Goal: Navigation & Orientation: Find specific page/section

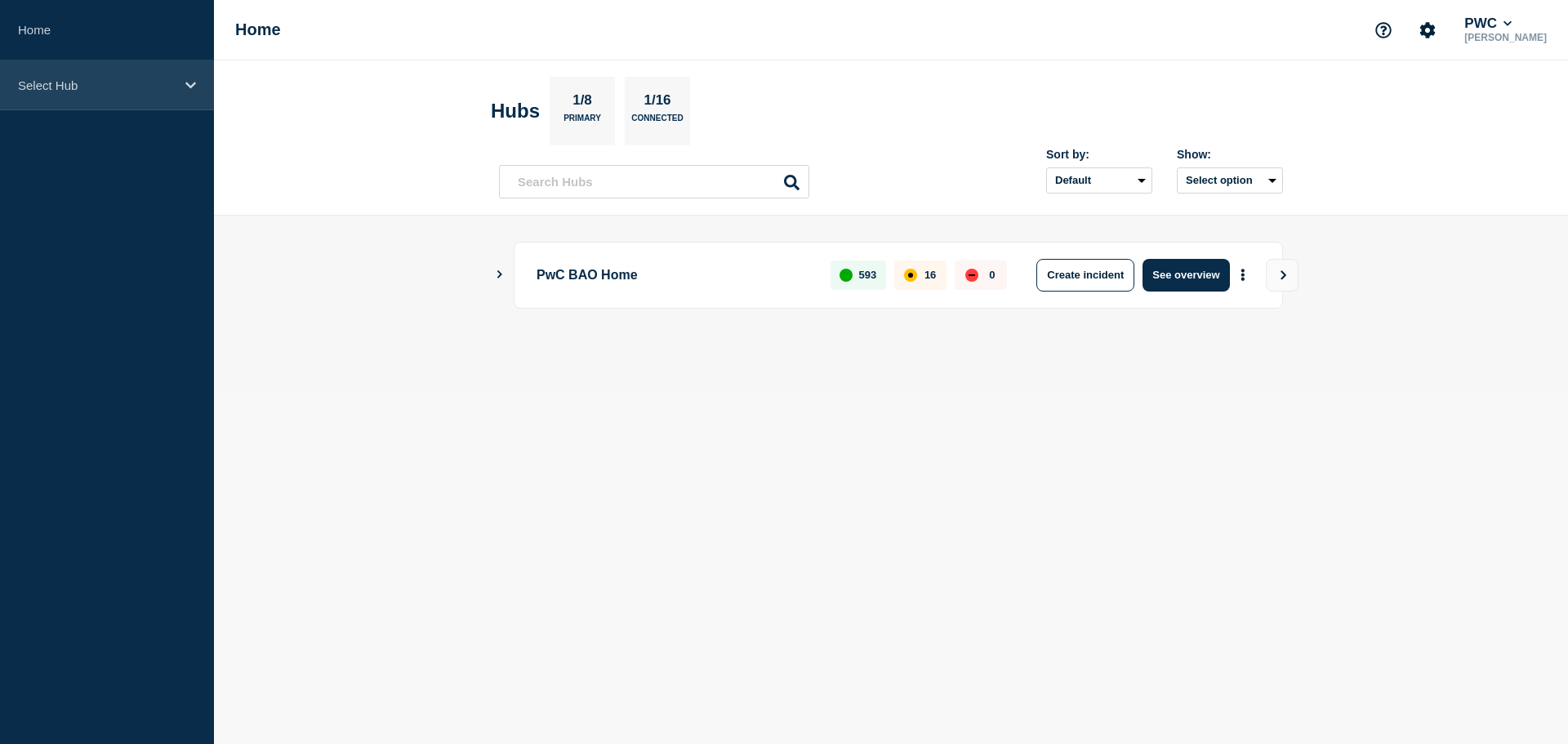
click at [189, 87] on icon at bounding box center [190, 85] width 10 height 12
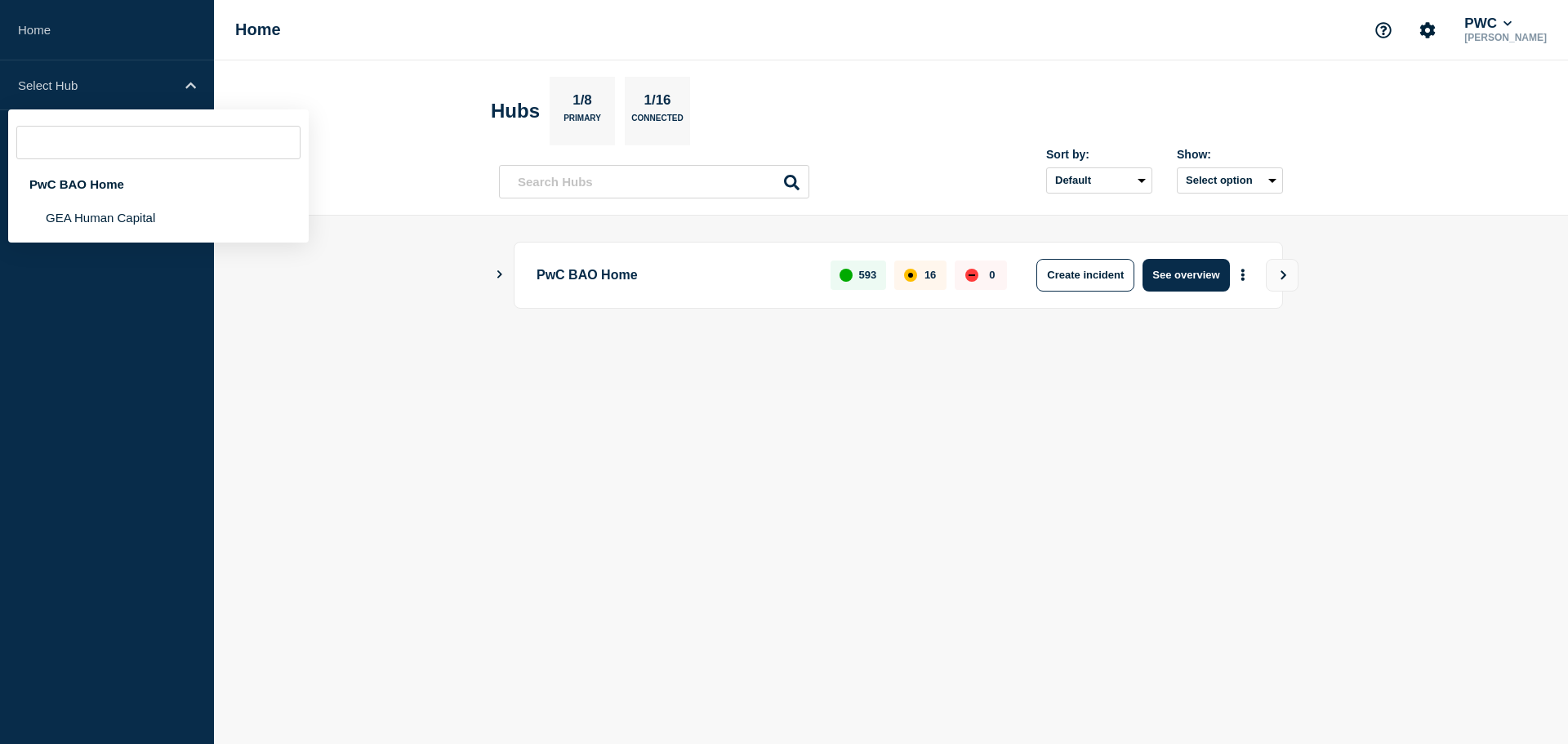
click at [1252, 61] on header "Hubs 1/8 Primary 1/16 Connected Sort by: Default Last added Last updated Most a…" at bounding box center [890, 138] width 1353 height 155
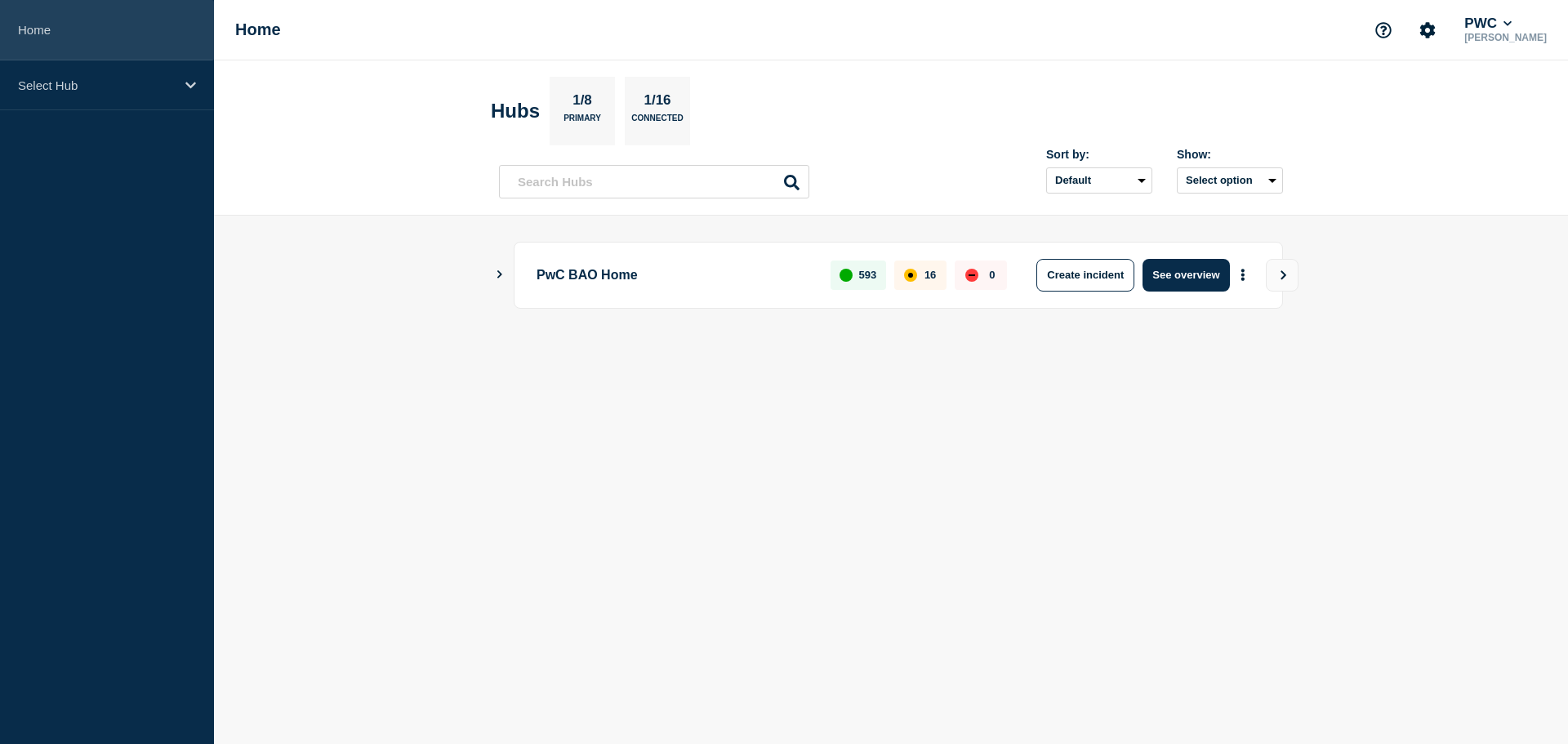
click at [48, 30] on link "Home" at bounding box center [106, 30] width 214 height 61
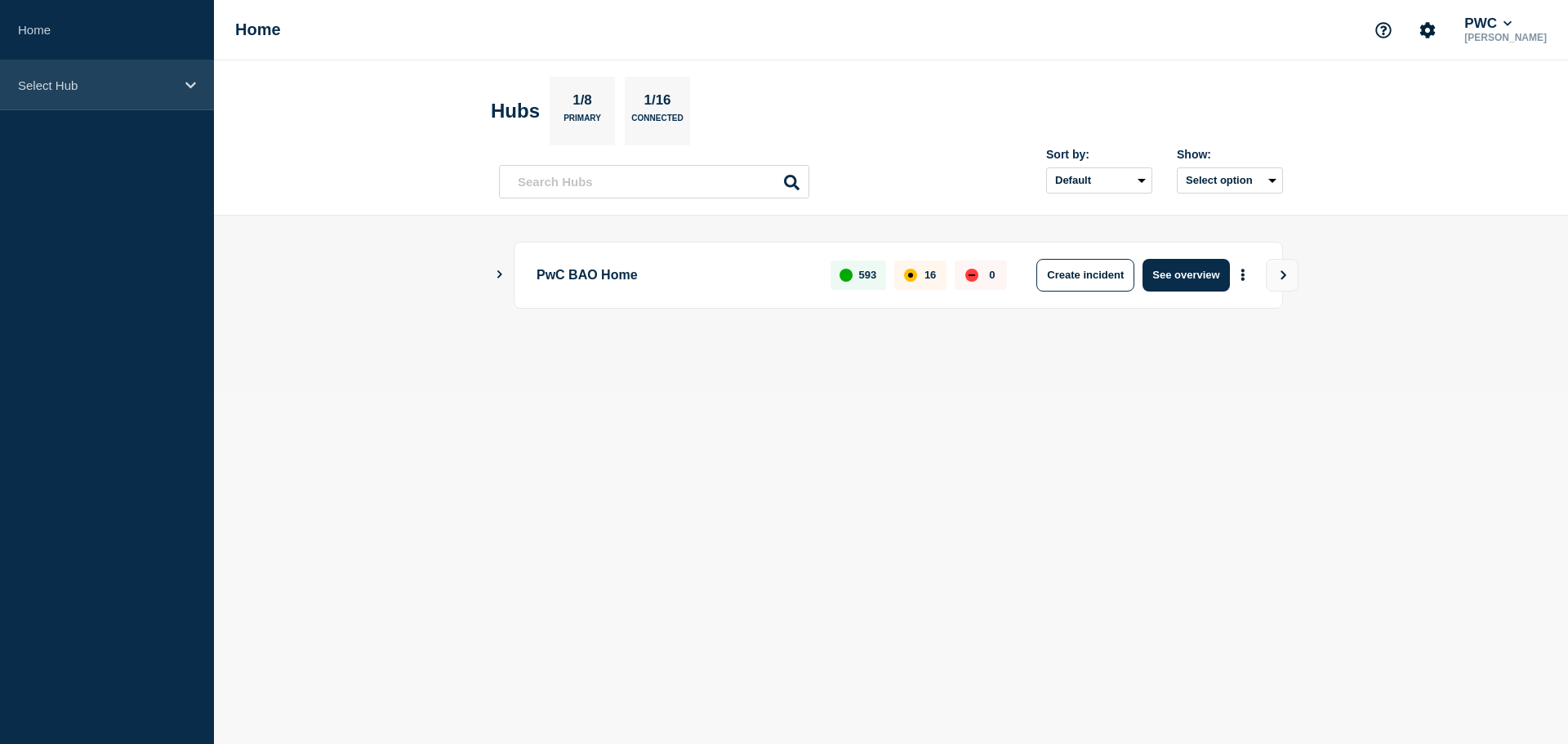
click at [192, 78] on div "Select Hub" at bounding box center [106, 86] width 214 height 49
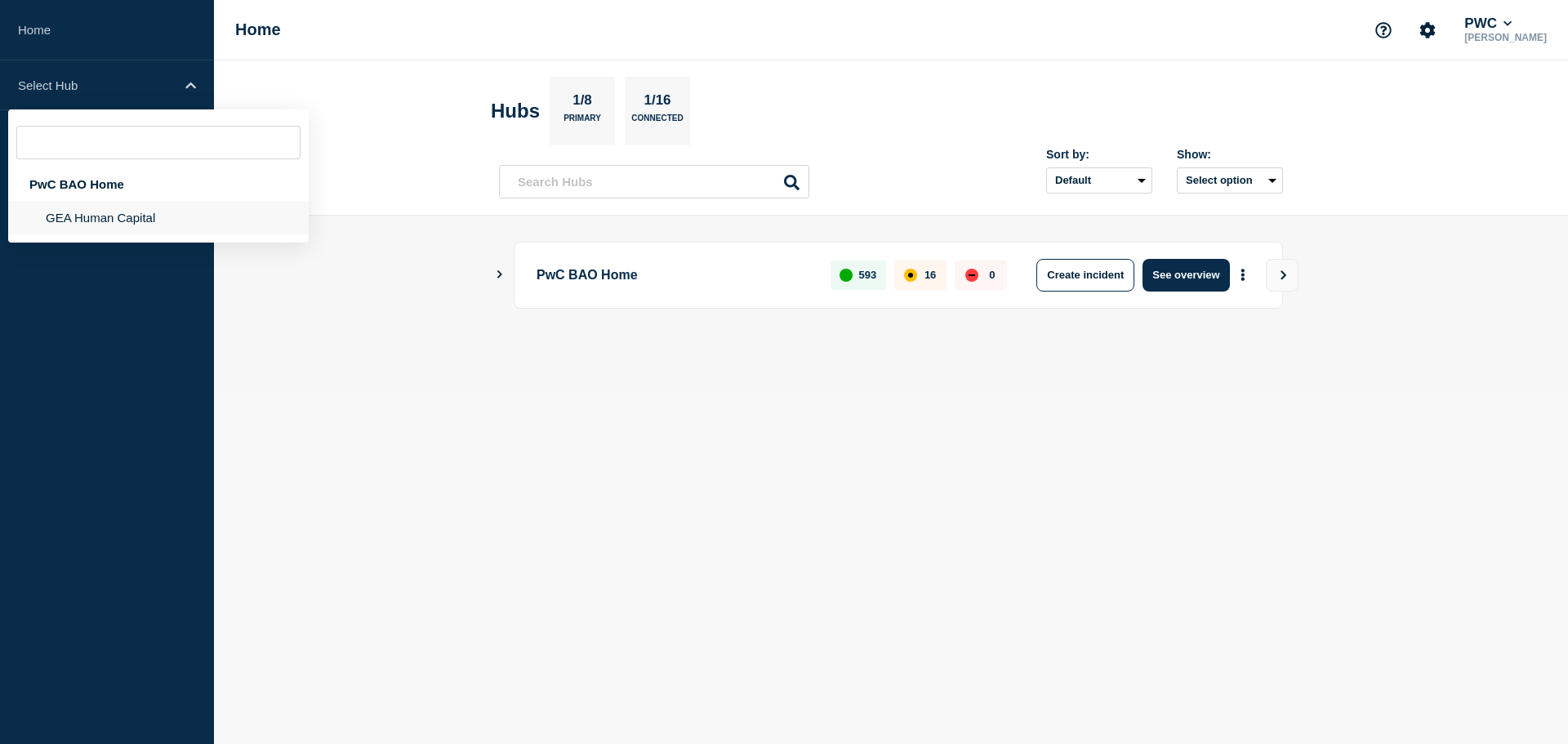
click at [131, 219] on li "GEA Human Capital" at bounding box center [159, 217] width 300 height 33
